Goal: Task Accomplishment & Management: Use online tool/utility

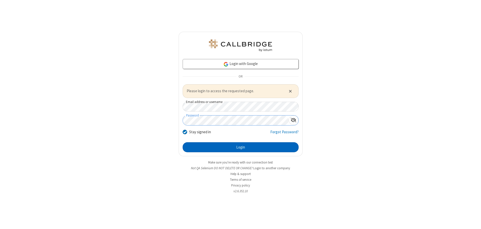
click at [240, 147] on button "Login" at bounding box center [241, 147] width 116 height 10
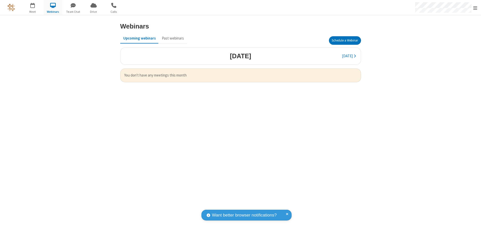
click at [344, 41] on button "Schedule a Webinar" at bounding box center [345, 40] width 32 height 9
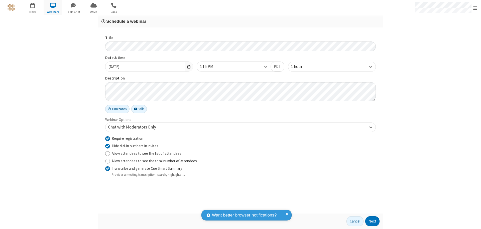
click at [107, 138] on input "Require registration" at bounding box center [107, 138] width 5 height 5
checkbox input "false"
click at [372, 222] on button "Next" at bounding box center [372, 222] width 14 height 10
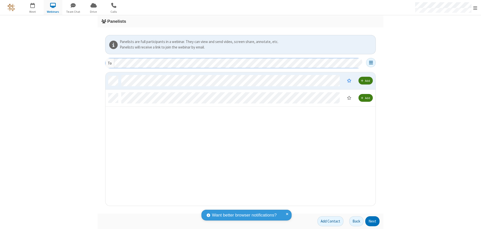
scroll to position [130, 266]
click at [372, 222] on button "Next" at bounding box center [372, 222] width 14 height 10
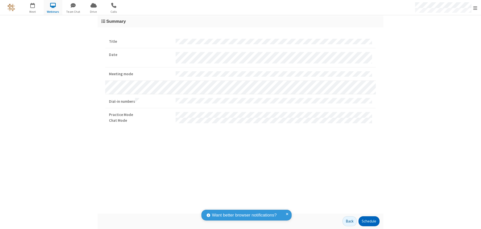
click at [369, 222] on button "Schedule" at bounding box center [368, 222] width 21 height 10
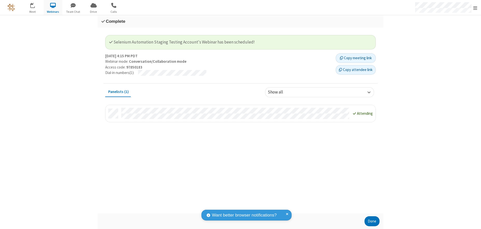
click at [372, 222] on button "Done" at bounding box center [371, 222] width 15 height 10
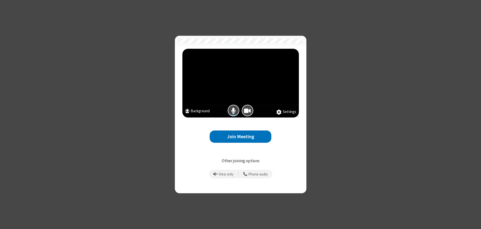
click at [240, 137] on button "Join Meeting" at bounding box center [241, 137] width 62 height 12
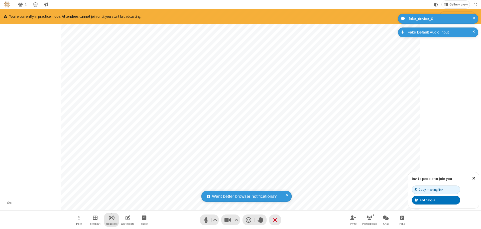
click at [111, 218] on span "Start broadcast" at bounding box center [111, 218] width 6 height 6
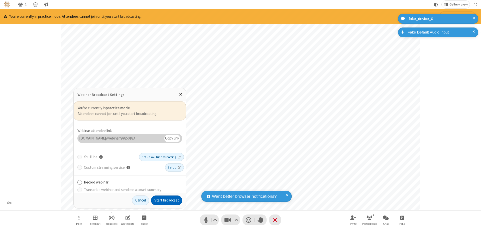
click at [166, 201] on button "Start broadcast" at bounding box center [166, 201] width 31 height 10
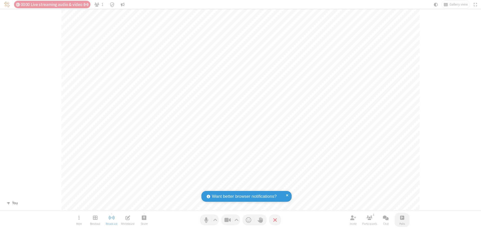
click at [402, 218] on span "Open poll" at bounding box center [402, 218] width 4 height 6
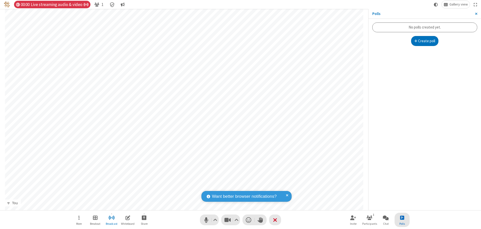
click at [424, 41] on button "Create poll" at bounding box center [425, 41] width 28 height 10
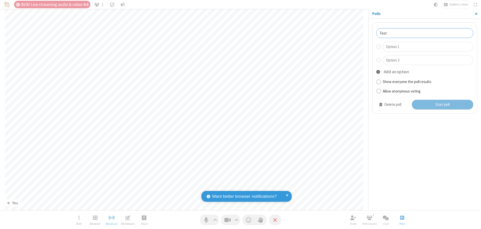
type input "Test"
type input "Yes"
type input "No"
click at [442, 105] on button "Start poll" at bounding box center [443, 105] width 62 height 10
